Goal: Task Accomplishment & Management: Use online tool/utility

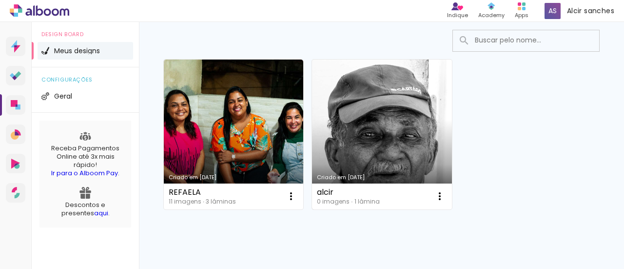
scroll to position [48, 0]
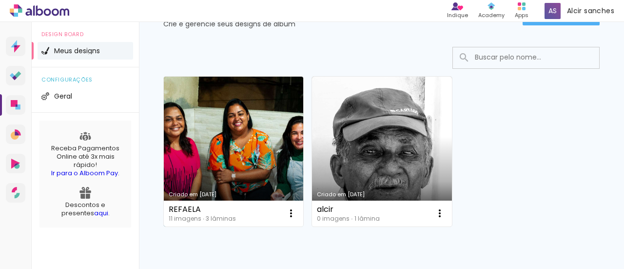
click at [241, 140] on link "Criado em [DATE]" at bounding box center [233, 152] width 139 height 150
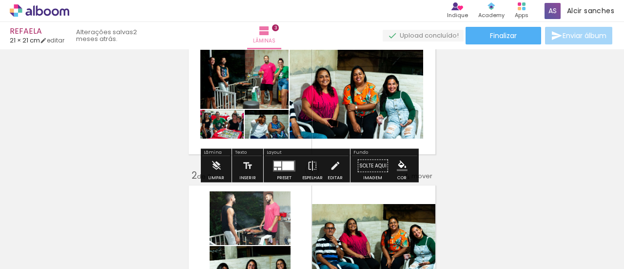
scroll to position [49, 0]
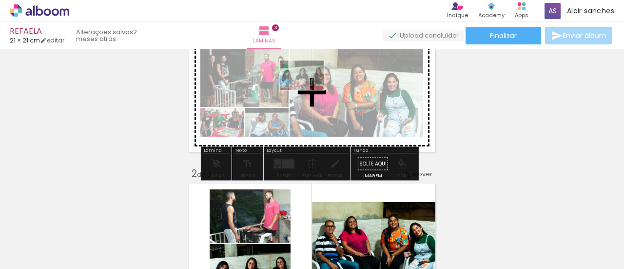
drag, startPoint x: 268, startPoint y: 237, endPoint x: 309, endPoint y: 90, distance: 152.9
click at [309, 90] on quentale-workspace at bounding box center [312, 134] width 624 height 269
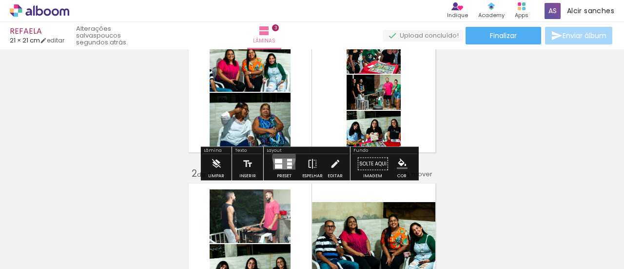
click at [282, 157] on div at bounding box center [284, 163] width 26 height 19
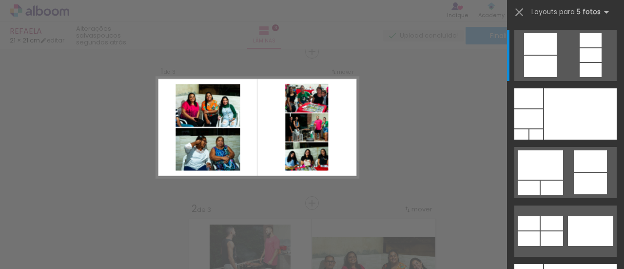
scroll to position [13, 0]
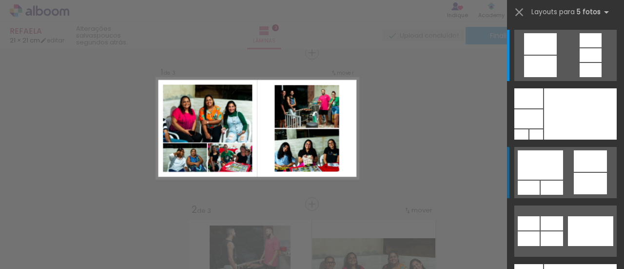
click at [534, 77] on div at bounding box center [540, 66] width 33 height 21
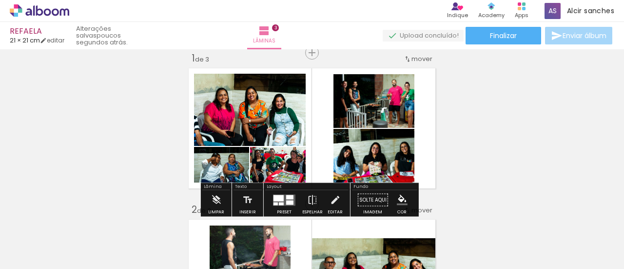
click at [290, 198] on div at bounding box center [289, 196] width 7 height 4
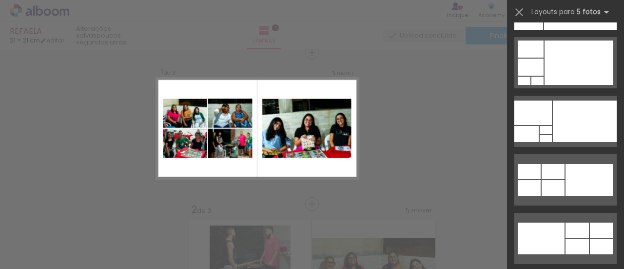
scroll to position [361, 0]
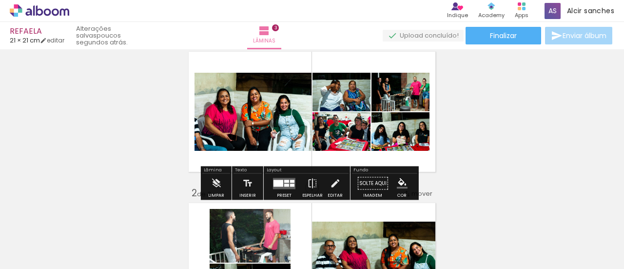
scroll to position [13, 0]
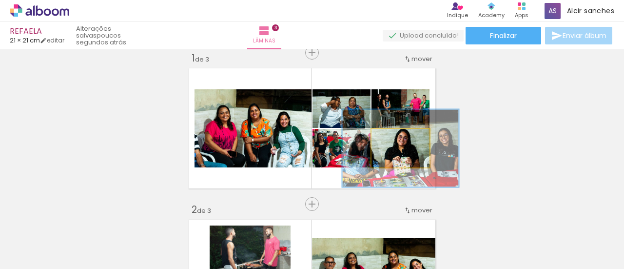
drag, startPoint x: 389, startPoint y: 144, endPoint x: 513, endPoint y: 118, distance: 126.0
type paper-slider "200"
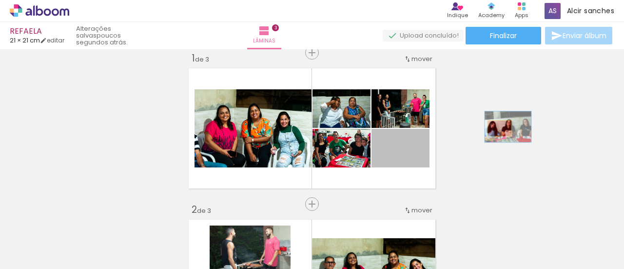
drag, startPoint x: 408, startPoint y: 151, endPoint x: 496, endPoint y: 128, distance: 90.1
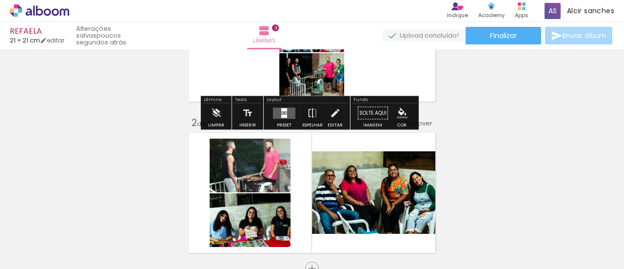
scroll to position [110, 0]
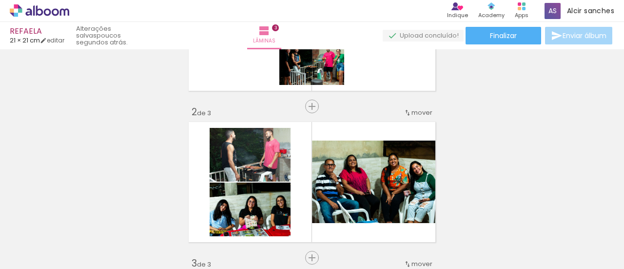
click at [119, 239] on div at bounding box center [98, 235] width 44 height 29
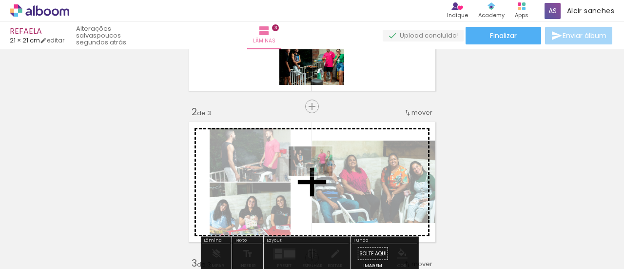
drag, startPoint x: 427, startPoint y: 233, endPoint x: 316, endPoint y: 175, distance: 125.3
click at [316, 175] on quentale-workspace at bounding box center [312, 134] width 624 height 269
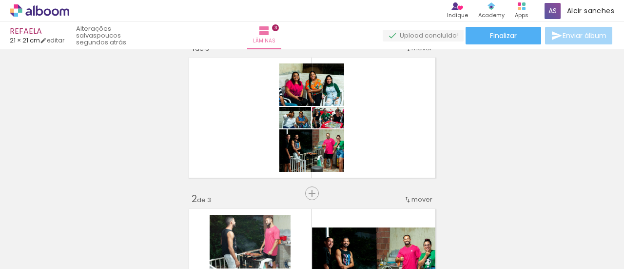
scroll to position [0, 0]
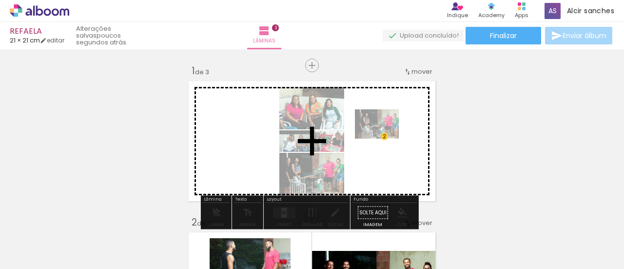
drag, startPoint x: 439, startPoint y: 235, endPoint x: 384, endPoint y: 137, distance: 112.0
click at [384, 137] on quentale-workspace at bounding box center [312, 134] width 624 height 269
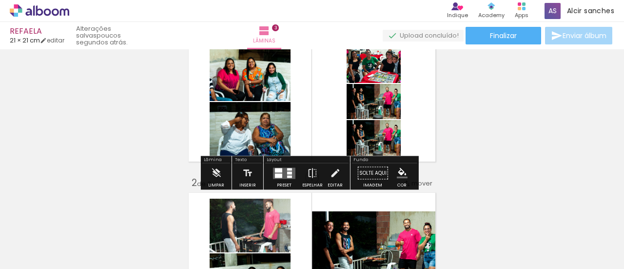
scroll to position [97, 0]
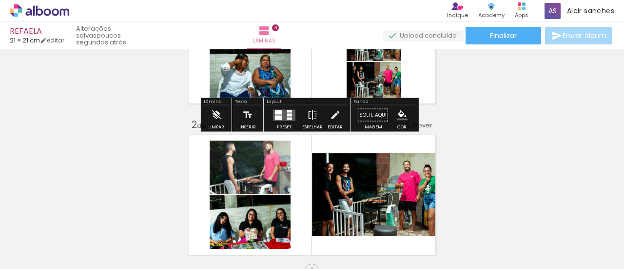
click at [286, 108] on div at bounding box center [284, 114] width 26 height 19
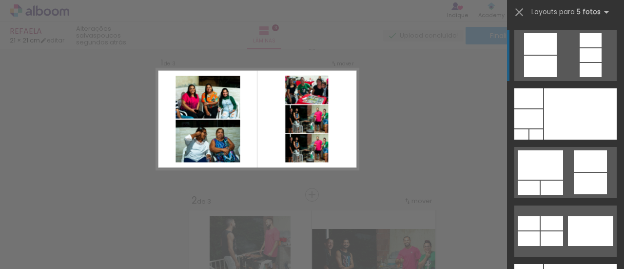
scroll to position [13, 0]
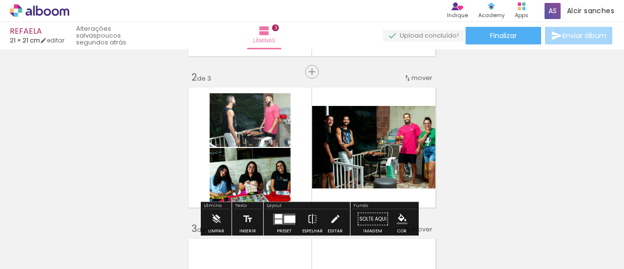
scroll to position [159, 0]
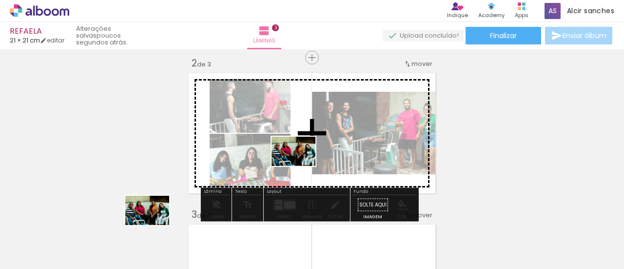
drag, startPoint x: 157, startPoint y: 222, endPoint x: 301, endPoint y: 166, distance: 153.9
click at [301, 166] on quentale-workspace at bounding box center [312, 134] width 624 height 269
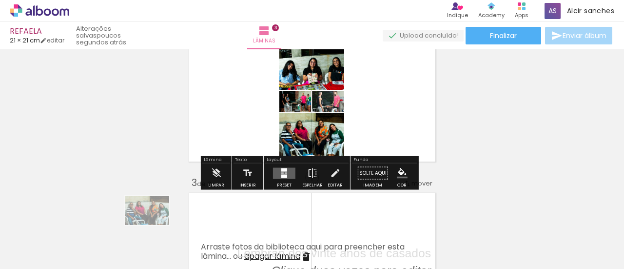
scroll to position [208, 0]
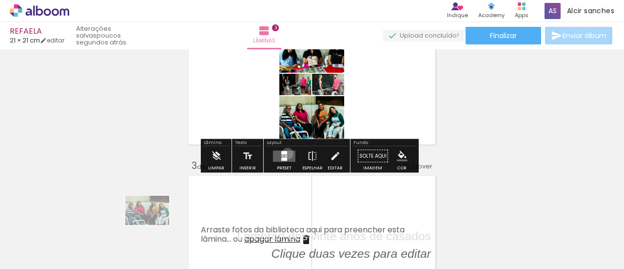
click at [285, 153] on quentale-layouter at bounding box center [284, 155] width 22 height 11
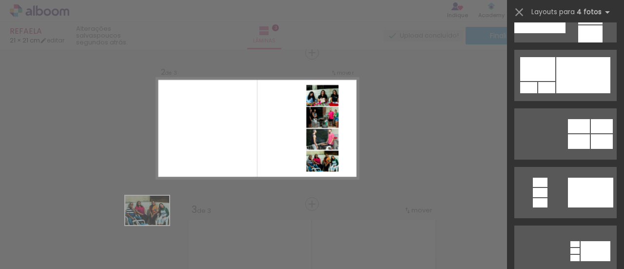
scroll to position [49, 0]
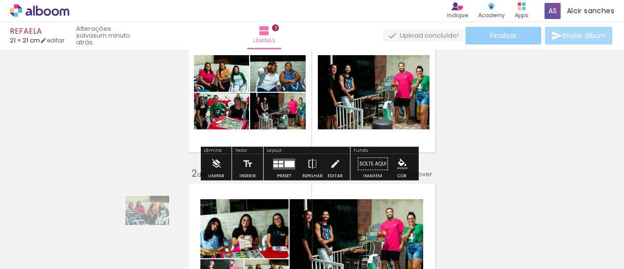
click at [492, 34] on span "Finalizar" at bounding box center [503, 35] width 27 height 7
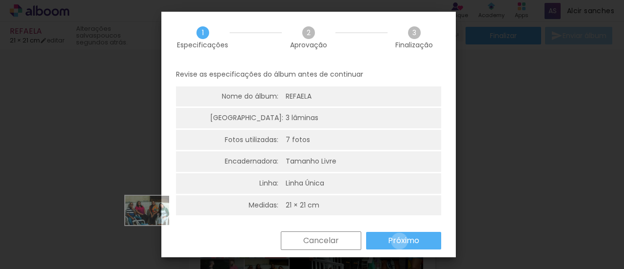
click at [0, 0] on slot "Próximo" at bounding box center [0, 0] width 0 height 0
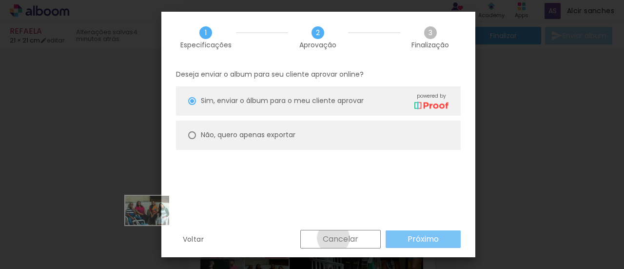
click at [0, 0] on slot "Cancelar" at bounding box center [0, 0] width 0 height 0
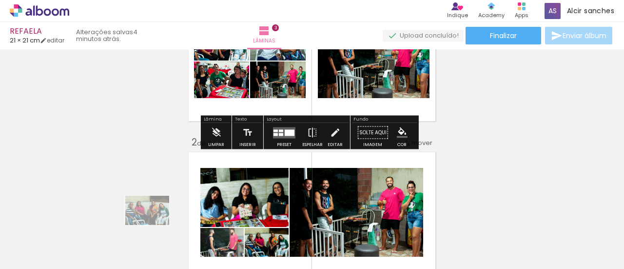
scroll to position [97, 0]
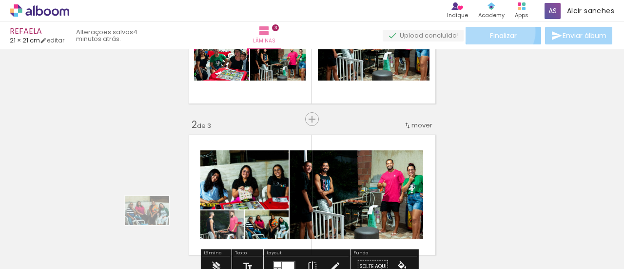
click at [496, 32] on span "Finalizar" at bounding box center [503, 35] width 27 height 7
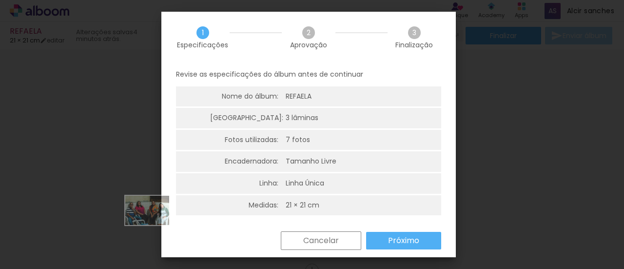
click at [392, 234] on paper-button "Próximo" at bounding box center [403, 241] width 75 height 18
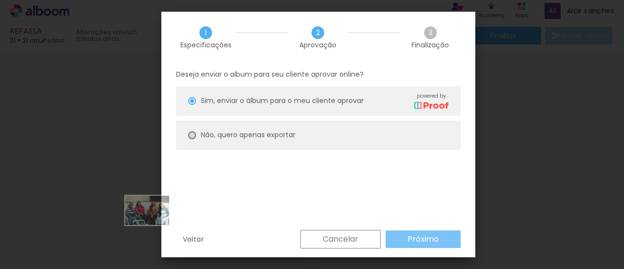
click at [192, 105] on div at bounding box center [192, 101] width 8 height 8
type paper-radio-button "on"
click at [0, 0] on slot "Próximo" at bounding box center [0, 0] width 0 height 0
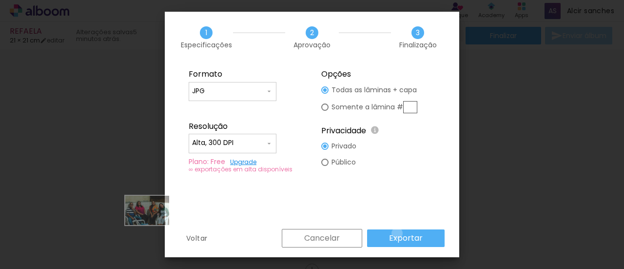
click at [0, 0] on slot "Exportar" at bounding box center [0, 0] width 0 height 0
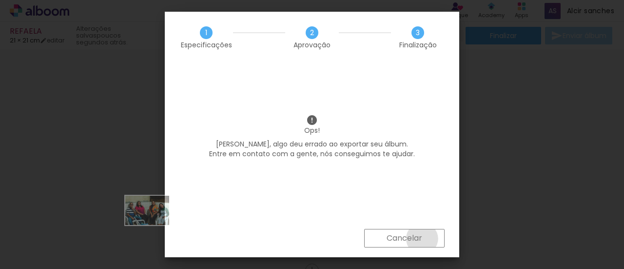
click at [0, 0] on slot "Cancelar" at bounding box center [0, 0] width 0 height 0
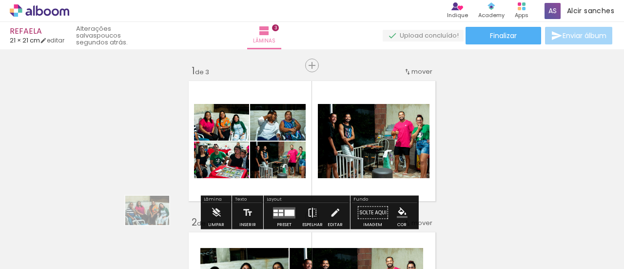
scroll to position [49, 0]
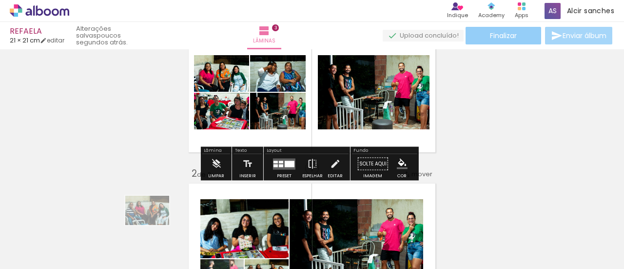
click at [509, 30] on paper-button "Finalizar" at bounding box center [503, 36] width 76 height 18
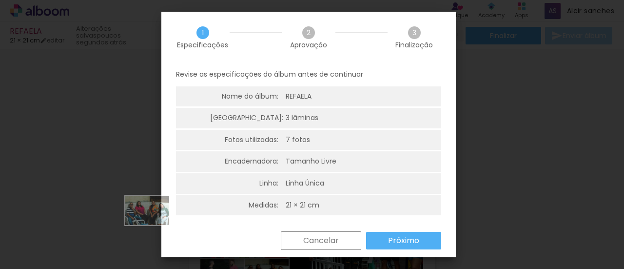
click at [0, 0] on slot "Próximo" at bounding box center [0, 0] width 0 height 0
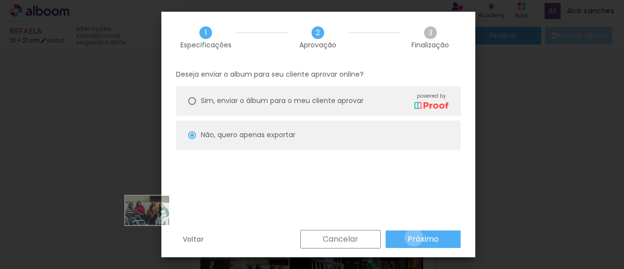
click at [0, 0] on slot "Próximo" at bounding box center [0, 0] width 0 height 0
type input "Alta, 300 DPI"
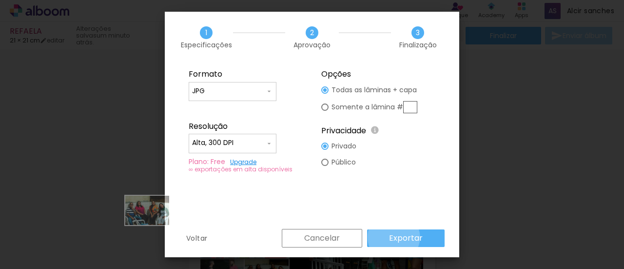
click at [0, 0] on slot "Exportar" at bounding box center [0, 0] width 0 height 0
